Goal: Communication & Community: Answer question/provide support

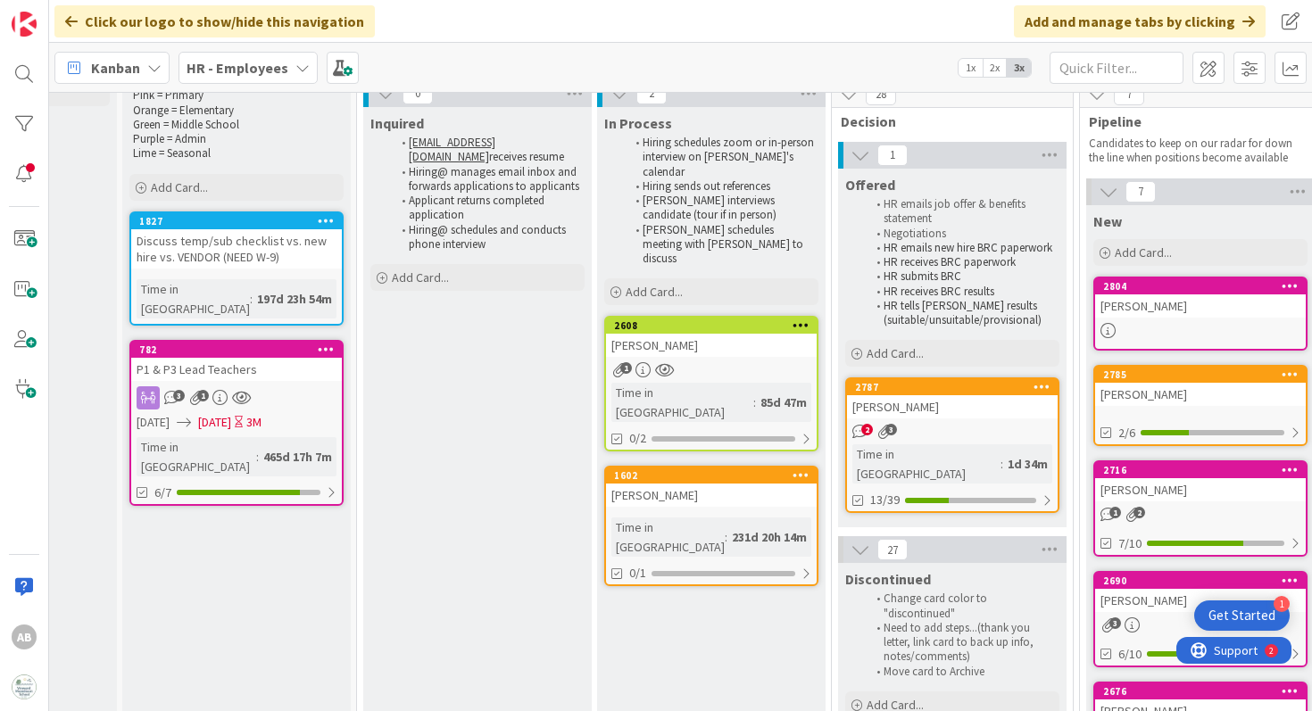
scroll to position [78, 218]
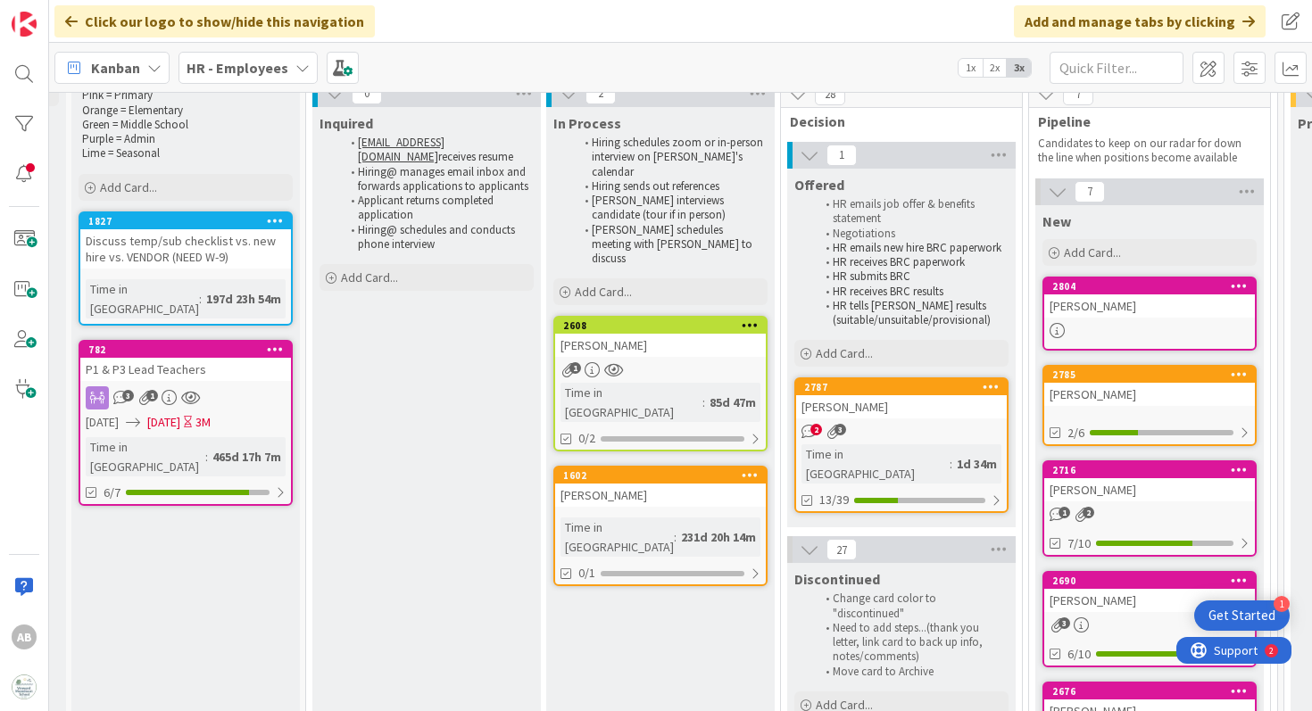
click at [955, 436] on div "2 3" at bounding box center [901, 431] width 211 height 15
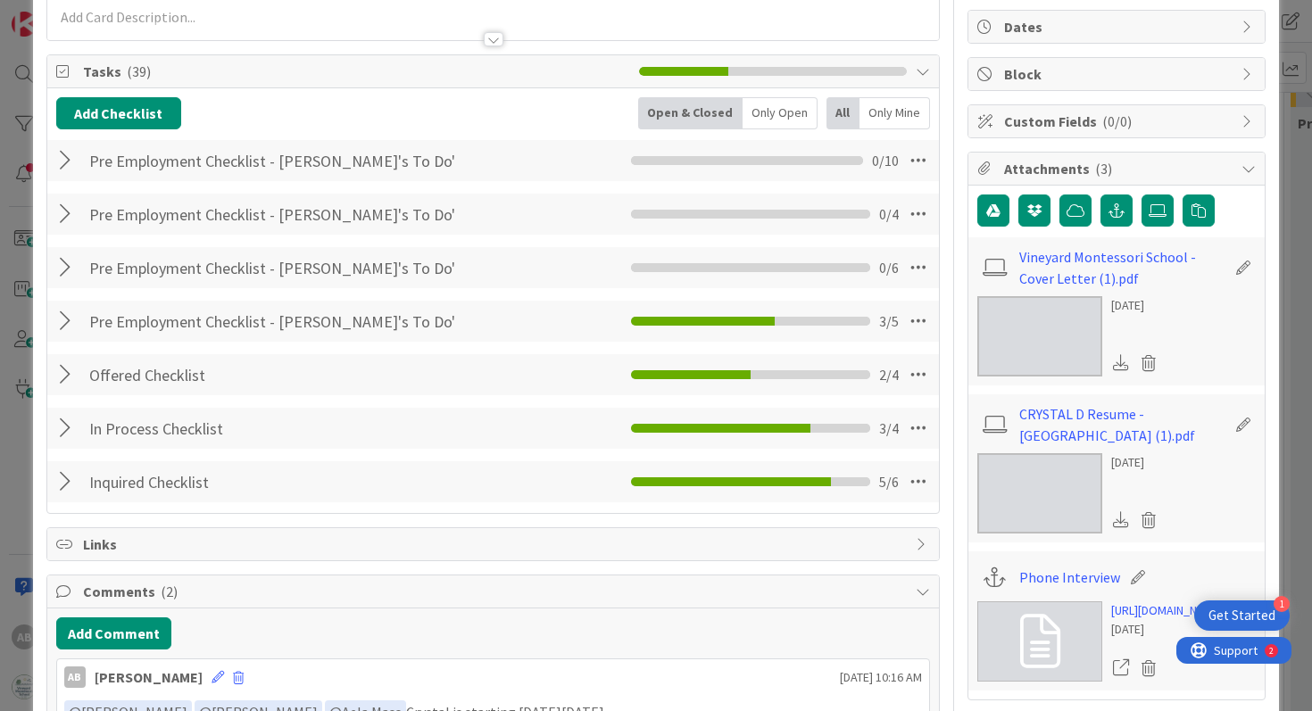
scroll to position [92, 0]
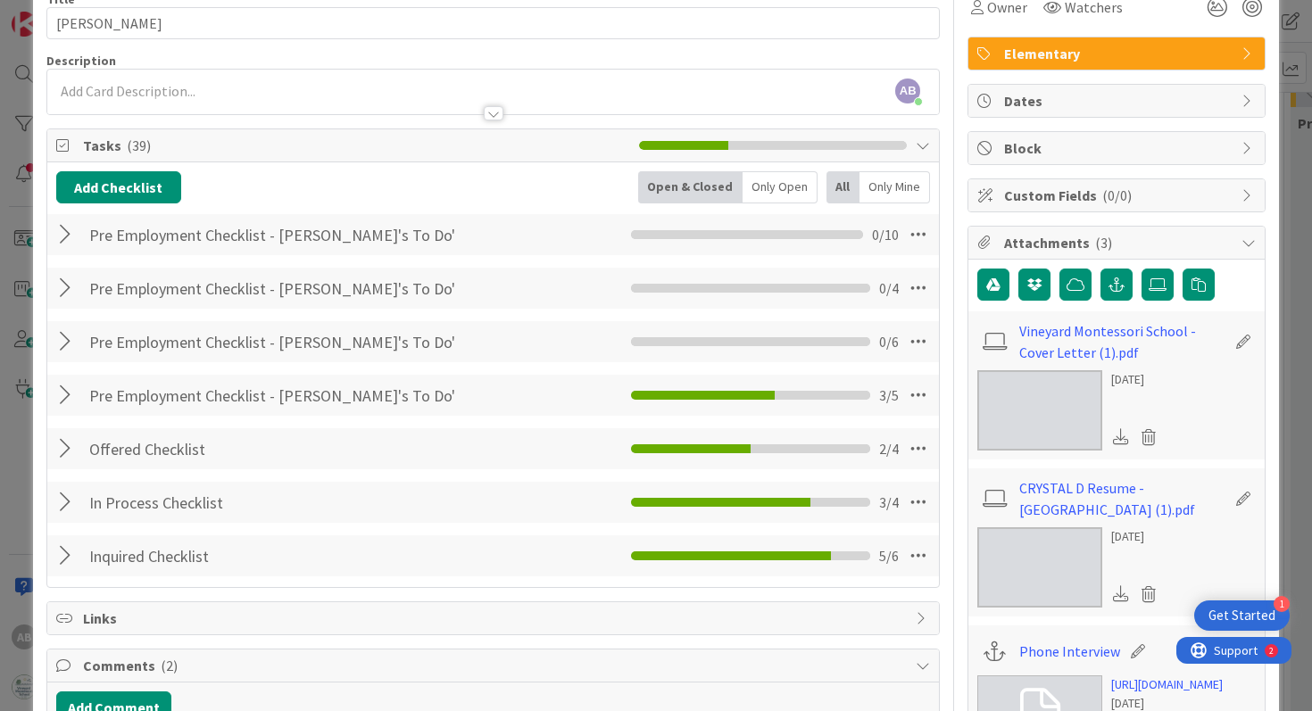
click at [60, 391] on div at bounding box center [67, 395] width 23 height 32
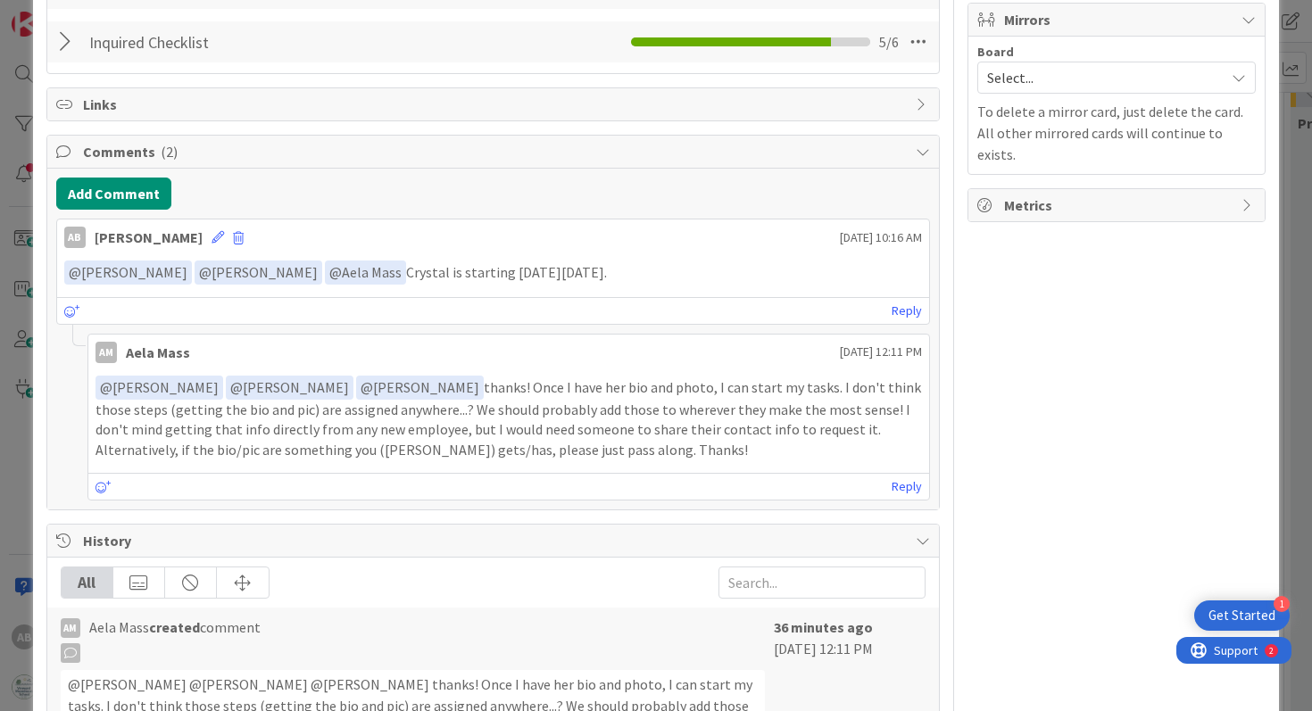
scroll to position [889, 0]
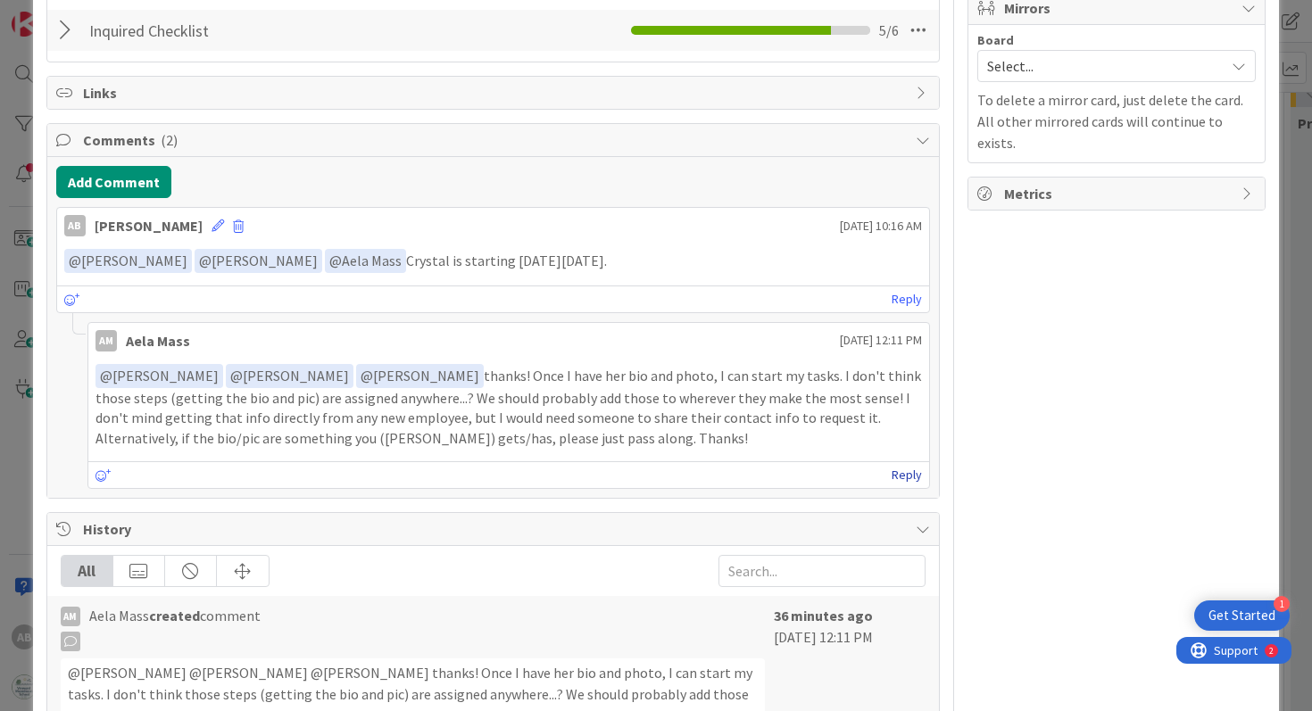
click at [910, 472] on link "Reply" at bounding box center [907, 475] width 30 height 22
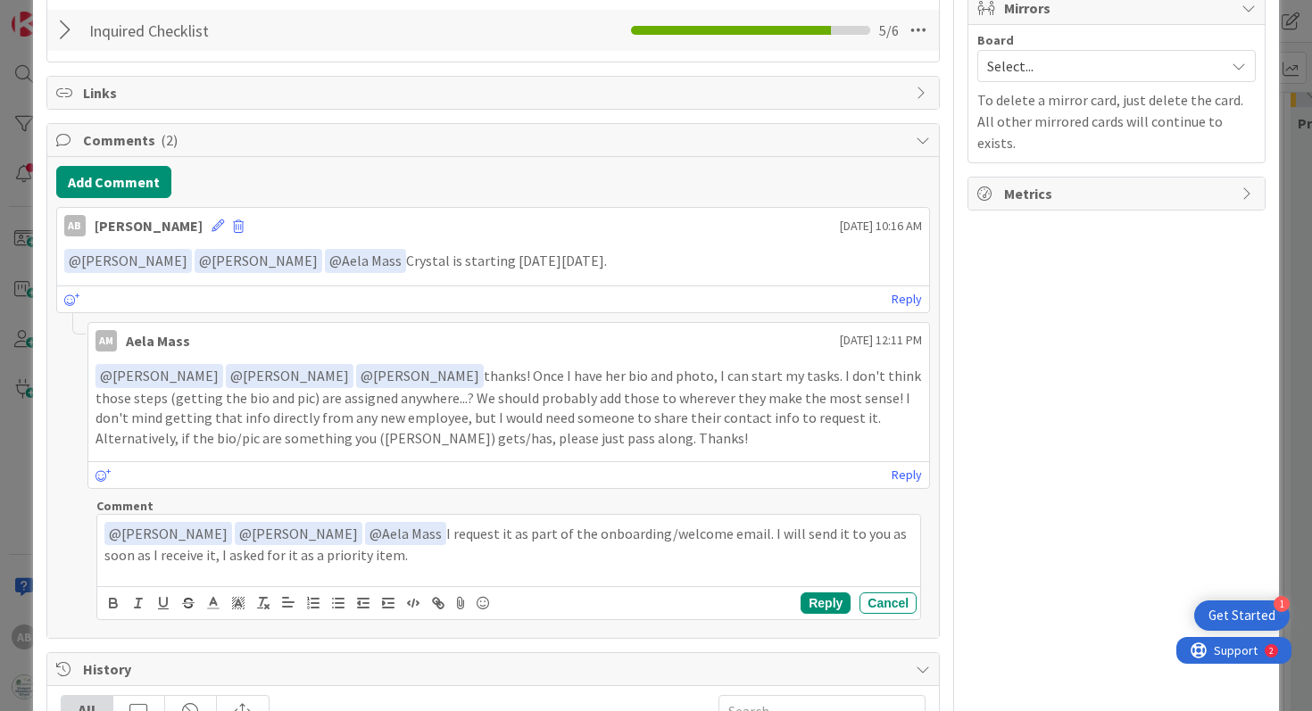
drag, startPoint x: 408, startPoint y: 558, endPoint x: 212, endPoint y: 560, distance: 195.4
click at [212, 560] on p "﻿ @ [PERSON_NAME] ﻿ ﻿ @ [PERSON_NAME] ﻿ ﻿ @ Aela Mass ﻿ I request it as part of…" at bounding box center [508, 544] width 809 height 44
click at [383, 534] on p "﻿ @ [PERSON_NAME] ﻿ ﻿ @ [PERSON_NAME] ﻿ ﻿ @ Aela Mass ﻿ I request it as part of…" at bounding box center [508, 544] width 809 height 44
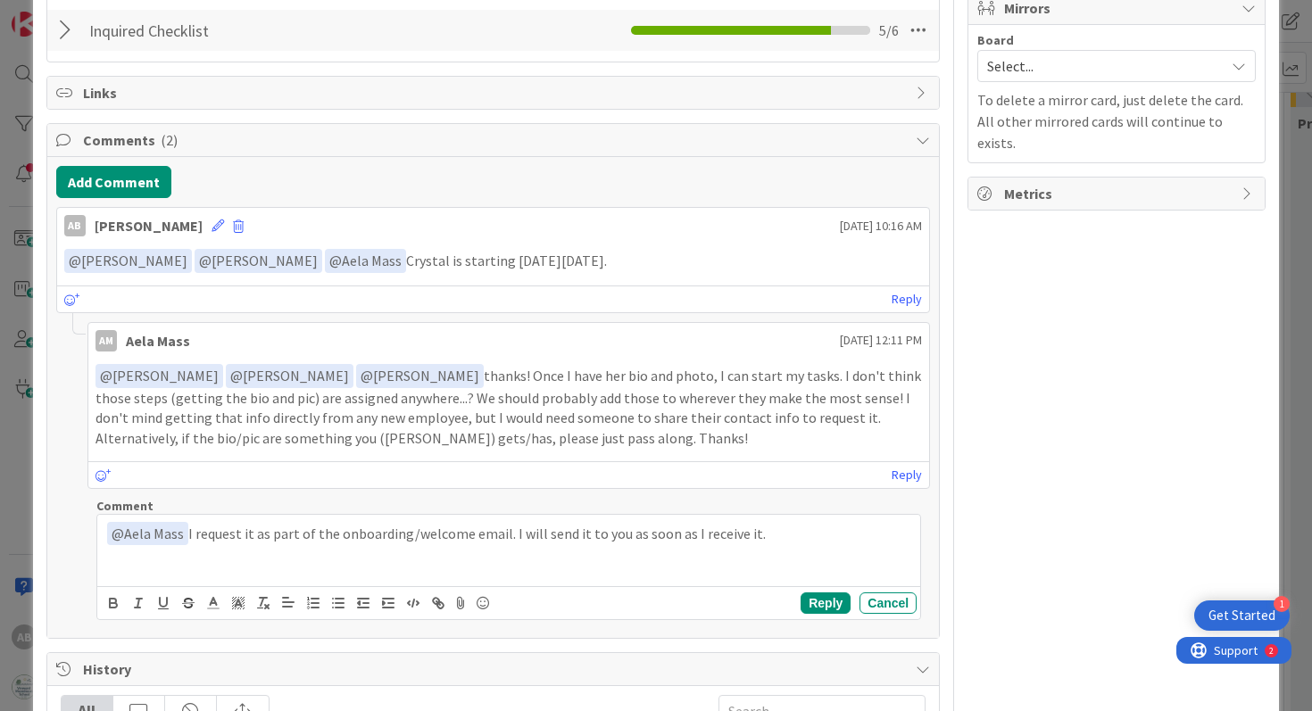
click at [801, 536] on p "﻿ @ Aela Mass ﻿ I request it as part of the onboarding/welcome email. I will se…" at bounding box center [508, 534] width 809 height 24
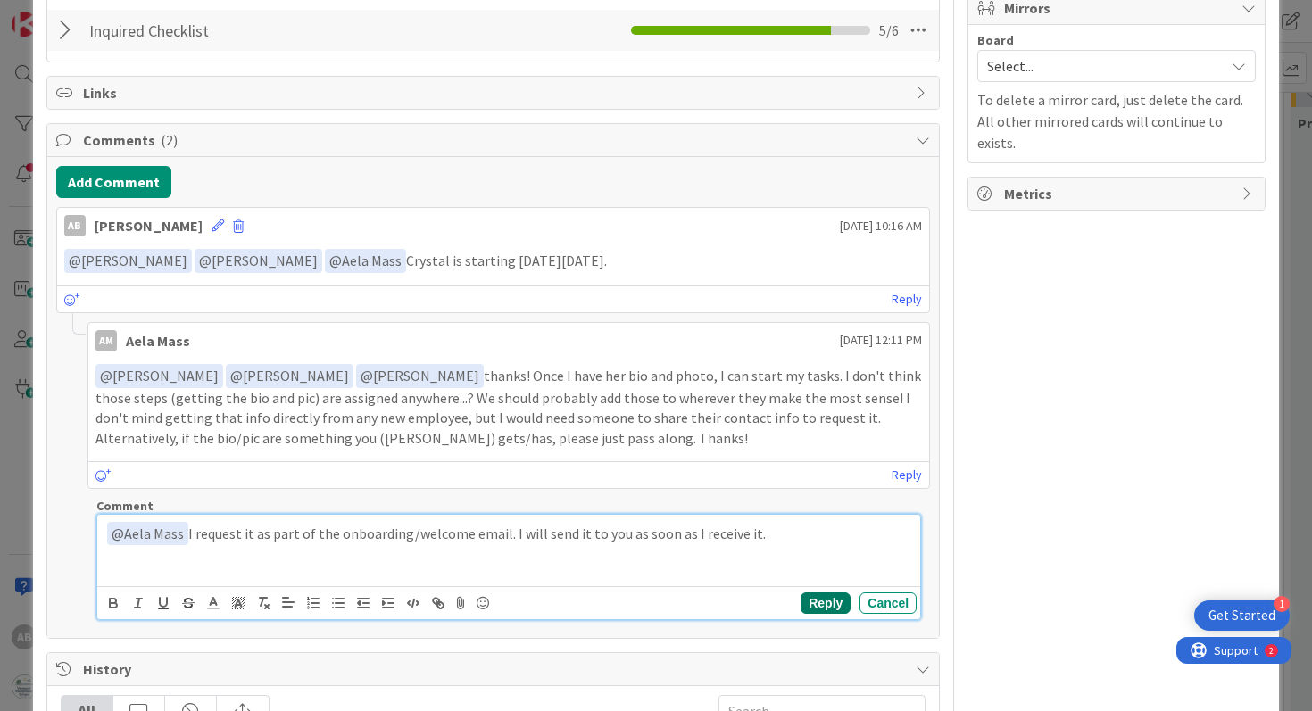
click at [834, 597] on button "Reply" at bounding box center [826, 603] width 50 height 21
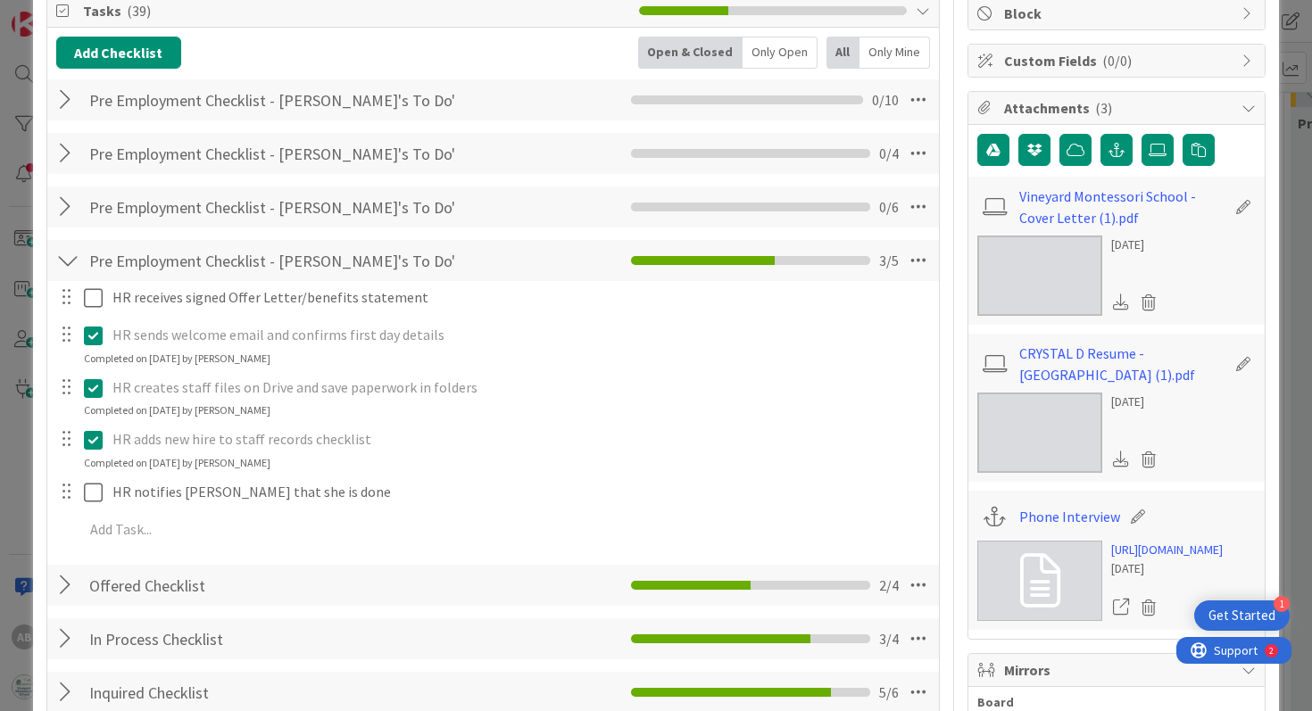
scroll to position [37, 0]
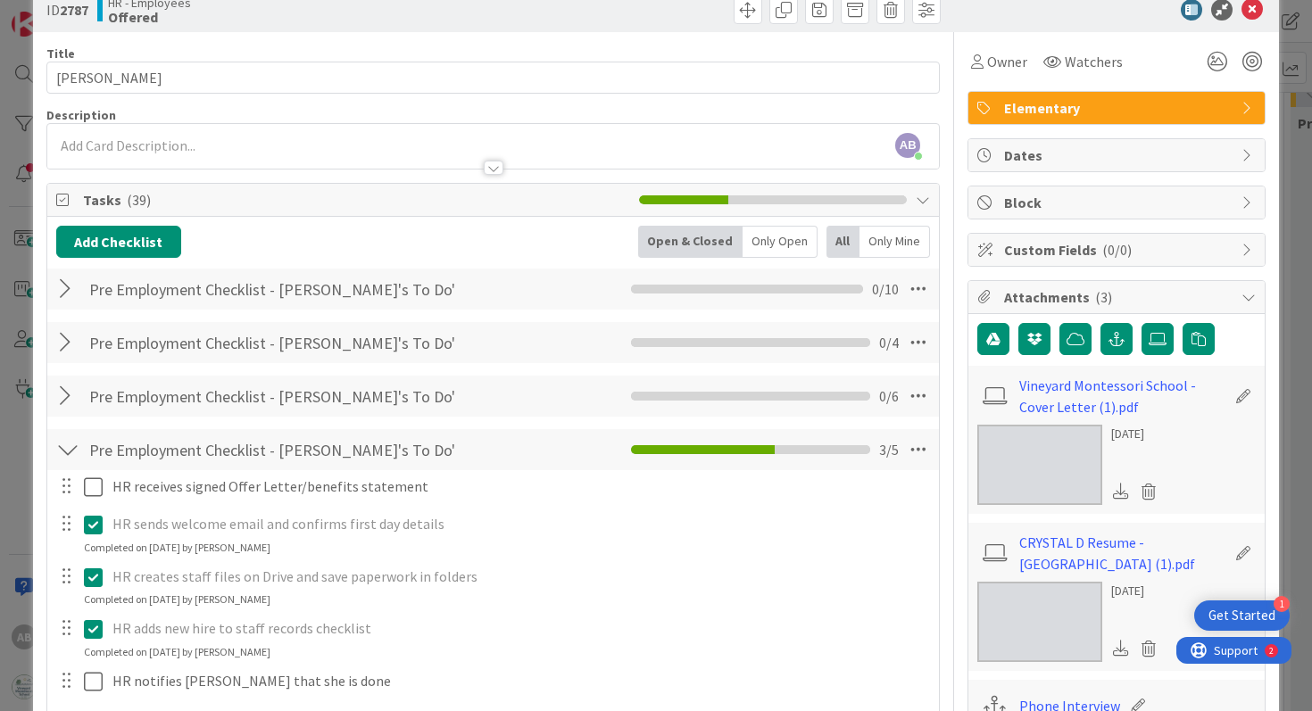
click at [1262, 14] on icon at bounding box center [1251, 9] width 21 height 21
